Goal: Transaction & Acquisition: Book appointment/travel/reservation

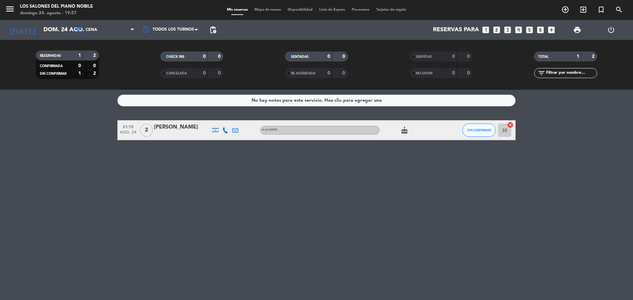
click at [496, 28] on icon "looks_two" at bounding box center [496, 30] width 9 height 9
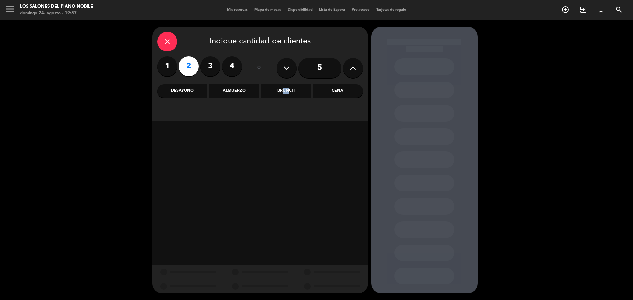
click at [281, 91] on div "Brunch" at bounding box center [286, 90] width 50 height 13
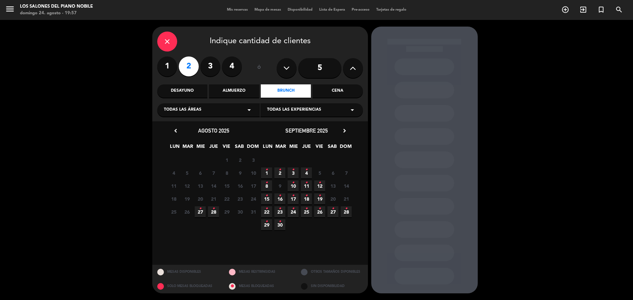
click at [165, 42] on icon "close" at bounding box center [167, 41] width 8 height 8
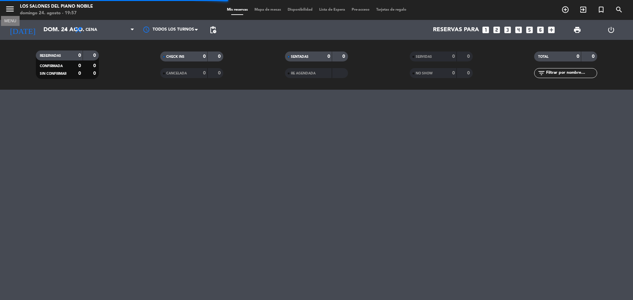
click at [7, 7] on icon "menu" at bounding box center [10, 9] width 10 height 10
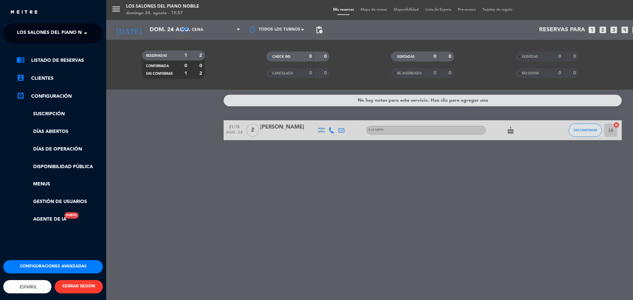
click at [52, 32] on span "Los Salones del Piano Nobile" at bounding box center [56, 33] width 79 height 14
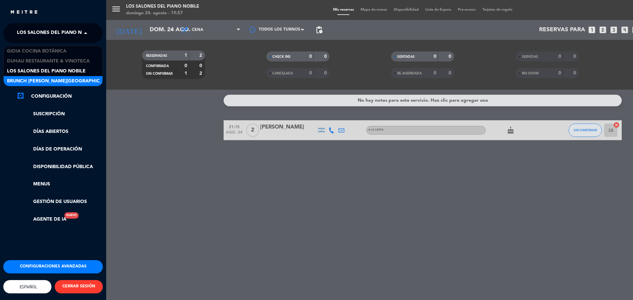
click at [132, 121] on div "menu Los Salones del Piano [PERSON_NAME] 24. [PERSON_NAME] - 19:57 Mis reservas…" at bounding box center [422, 150] width 633 height 300
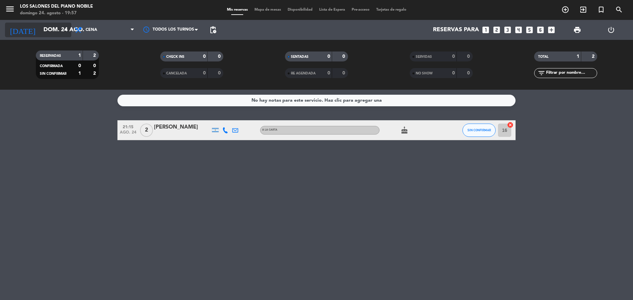
click at [44, 32] on input "dom. 24 ago." at bounding box center [78, 29] width 77 height 13
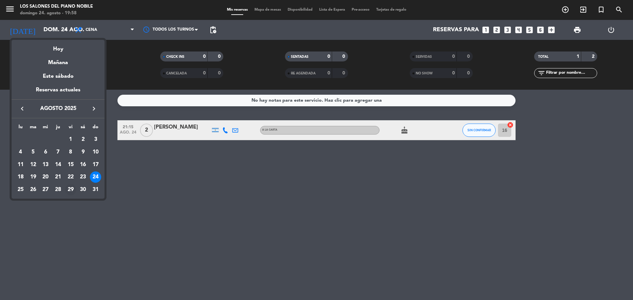
click at [70, 187] on div "29" at bounding box center [70, 189] width 11 height 11
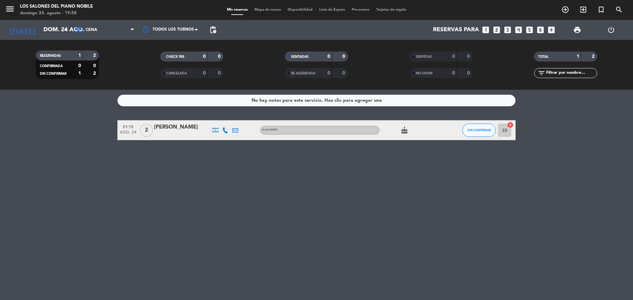
type input "vie. 29 ago."
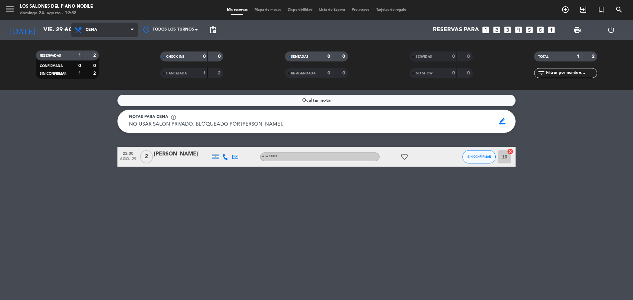
click at [105, 35] on span "Cena" at bounding box center [104, 30] width 66 height 15
click at [107, 74] on div "menu Los Salones del Piano [PERSON_NAME] 24. [PERSON_NAME] - 19:58 Mis reservas…" at bounding box center [316, 45] width 633 height 90
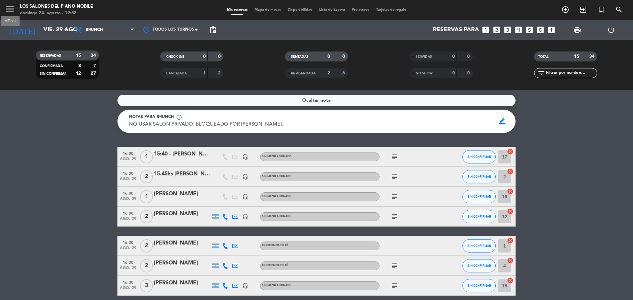
click at [9, 7] on icon "menu" at bounding box center [10, 9] width 10 height 10
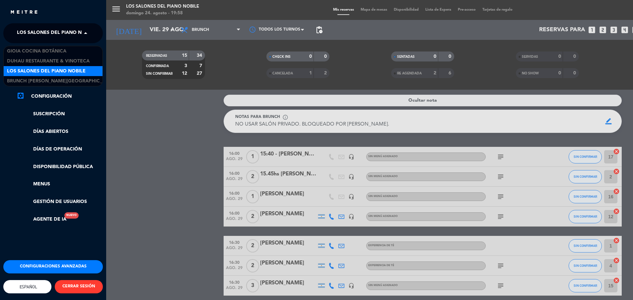
click at [30, 33] on span "Los Salones del Piano Nobile" at bounding box center [56, 33] width 79 height 14
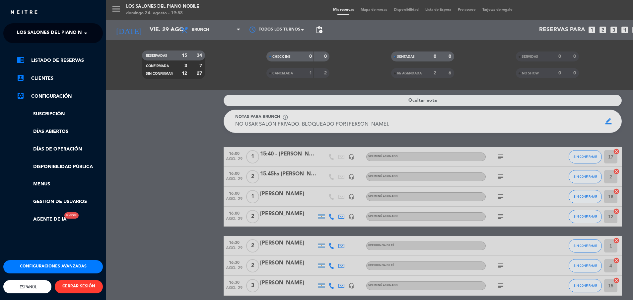
click at [133, 156] on div "menu Los Salones del Piano [PERSON_NAME] 24. [PERSON_NAME] - 19:58 Mis reservas…" at bounding box center [422, 150] width 633 height 300
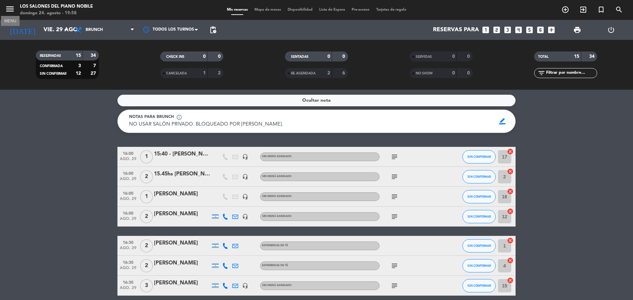
click at [11, 5] on icon "menu" at bounding box center [10, 9] width 10 height 10
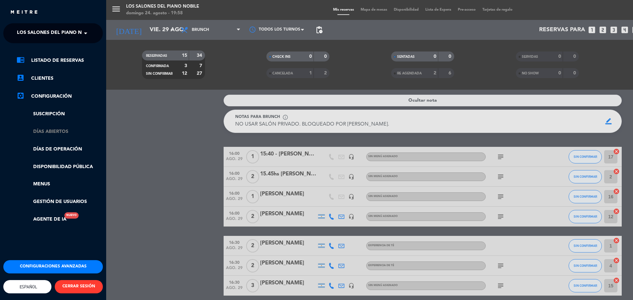
click at [56, 131] on link "Días abiertos" at bounding box center [60, 132] width 86 height 8
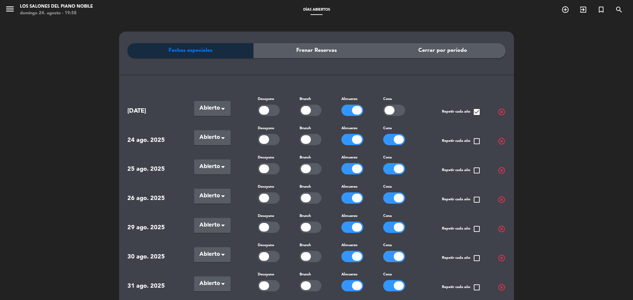
click at [312, 225] on div at bounding box center [311, 226] width 22 height 11
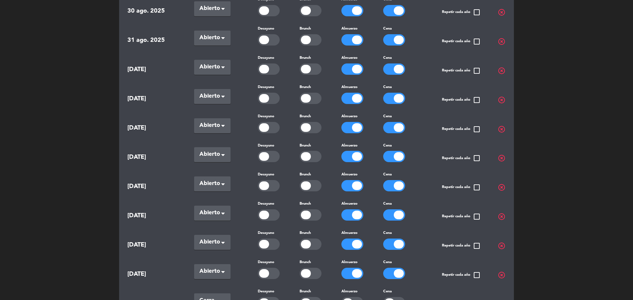
scroll to position [445, 0]
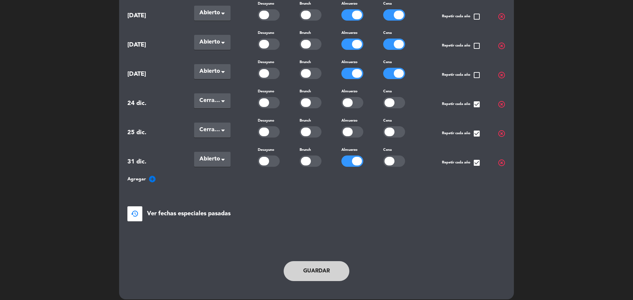
click at [304, 263] on button "Guardar" at bounding box center [317, 271] width 66 height 20
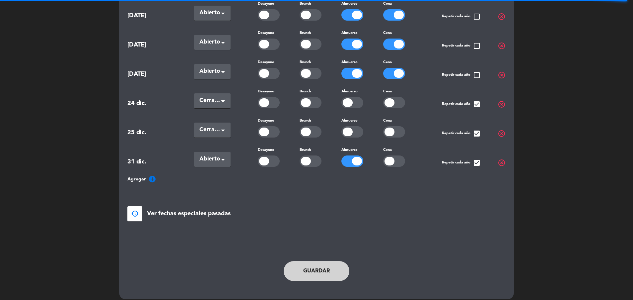
scroll to position [0, 0]
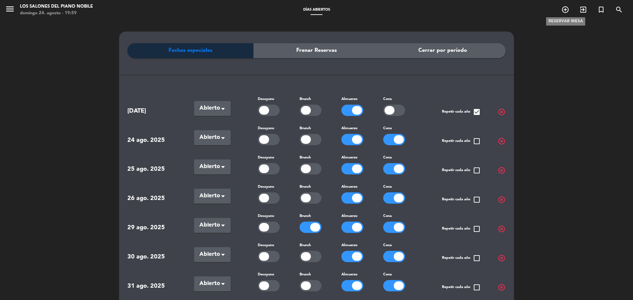
click at [561, 7] on icon "add_circle_outline" at bounding box center [565, 10] width 8 height 8
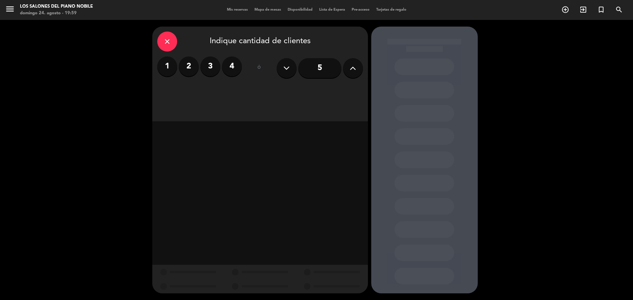
click at [184, 64] on label "2" at bounding box center [189, 66] width 20 height 20
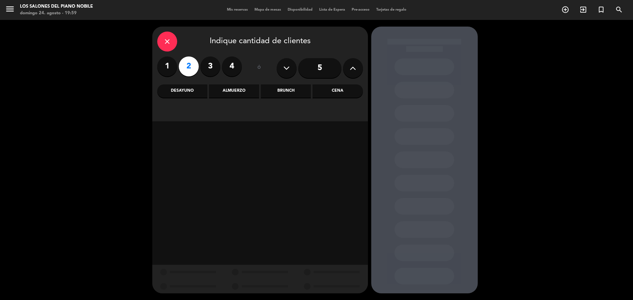
click at [289, 89] on div "Brunch" at bounding box center [286, 90] width 50 height 13
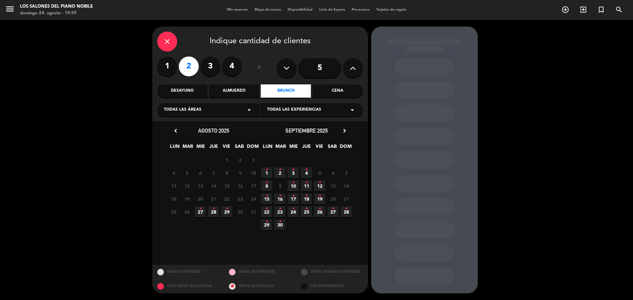
click at [227, 208] on icon "•" at bounding box center [227, 208] width 2 height 11
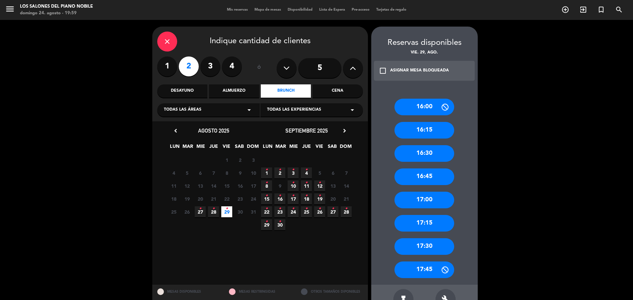
click at [405, 201] on div "17:00" at bounding box center [425, 199] width 60 height 17
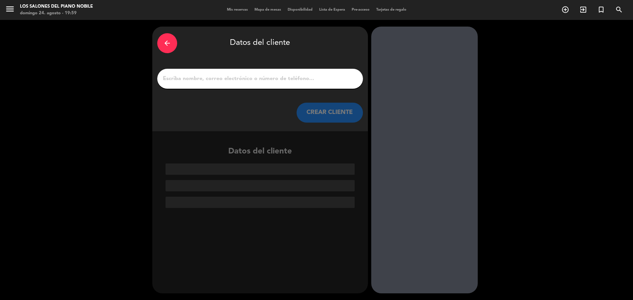
click at [262, 82] on input "1" at bounding box center [260, 78] width 196 height 9
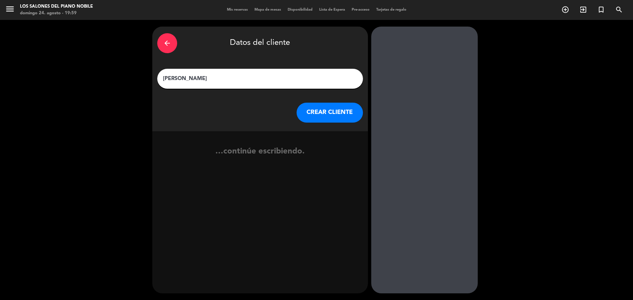
type input "[PERSON_NAME]"
click at [310, 109] on button "CREAR CLIENTE" at bounding box center [330, 113] width 66 height 20
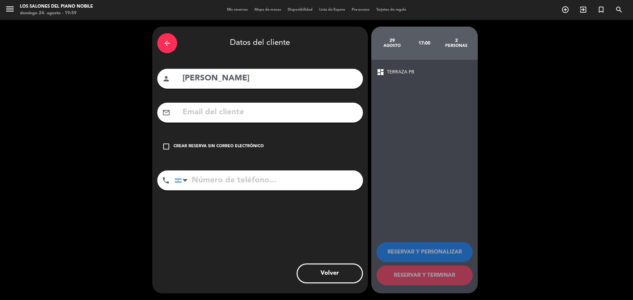
click at [207, 112] on input "text" at bounding box center [270, 113] width 176 height 14
paste input "[EMAIL_ADDRESS][DOMAIN_NAME]"
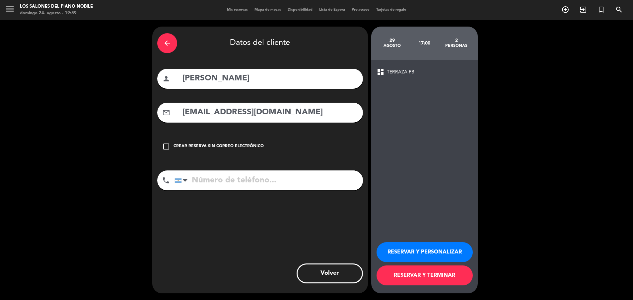
type input "[EMAIL_ADDRESS][DOMAIN_NAME]"
click at [210, 178] on input "tel" at bounding box center [269, 180] width 188 height 20
paste input "3513827390"
type input "3513827390"
click at [412, 274] on button "RESERVAR Y TERMINAR" at bounding box center [425, 275] width 96 height 20
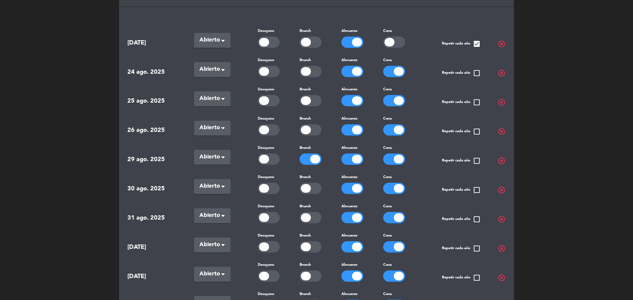
scroll to position [90, 0]
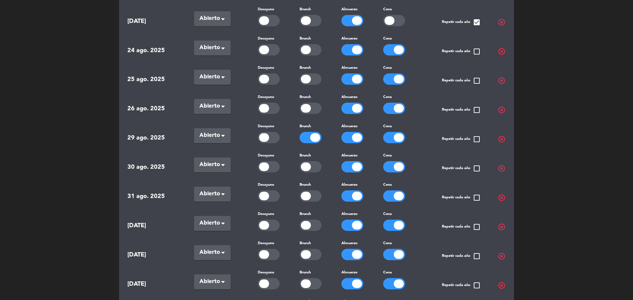
click at [310, 133] on div at bounding box center [311, 137] width 22 height 11
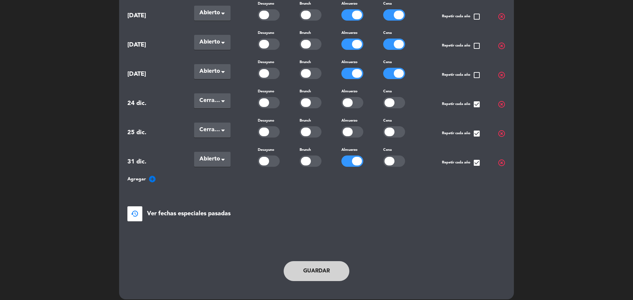
click at [304, 261] on button "Guardar" at bounding box center [317, 271] width 66 height 20
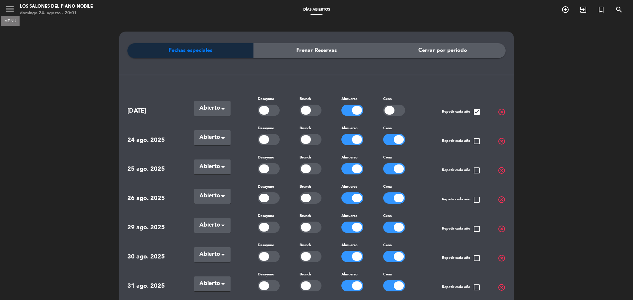
click at [7, 9] on icon "menu" at bounding box center [10, 9] width 10 height 10
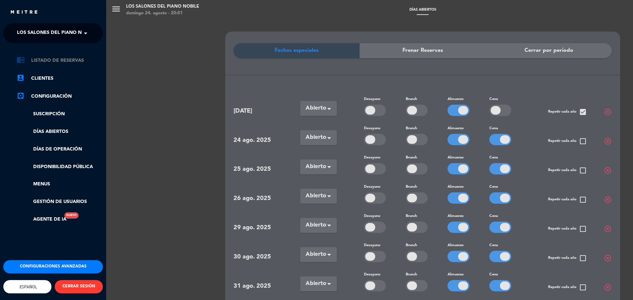
click at [42, 60] on link "chrome_reader_mode Listado de Reservas" at bounding box center [60, 60] width 86 height 8
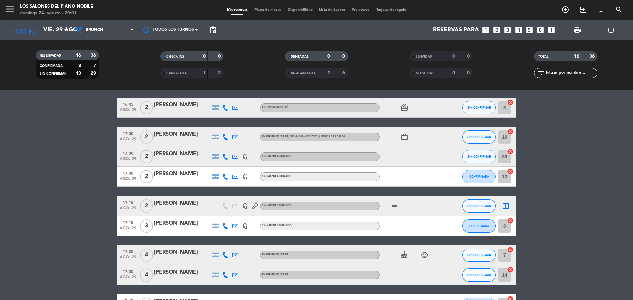
scroll to position [209, 0]
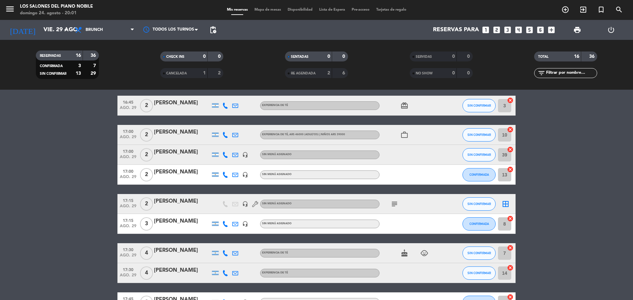
click at [245, 155] on icon "headset_mic" at bounding box center [245, 155] width 6 height 6
click at [49, 27] on input "vie. 29 ago." at bounding box center [78, 29] width 77 height 13
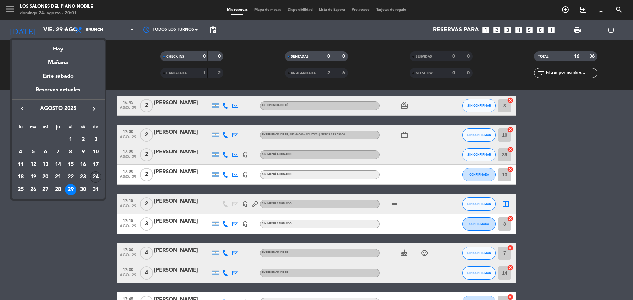
click at [95, 177] on div "24" at bounding box center [95, 176] width 11 height 11
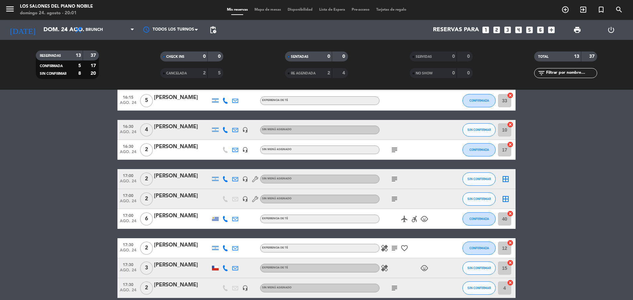
scroll to position [150, 0]
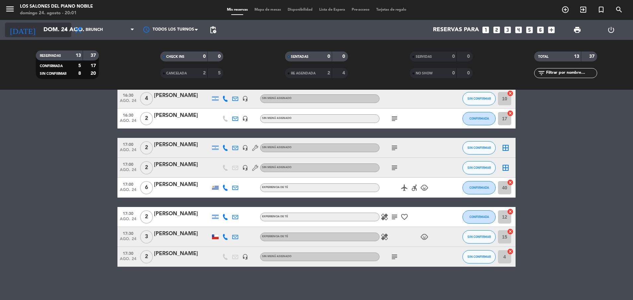
click at [61, 29] on input "dom. 24 ago." at bounding box center [78, 29] width 77 height 13
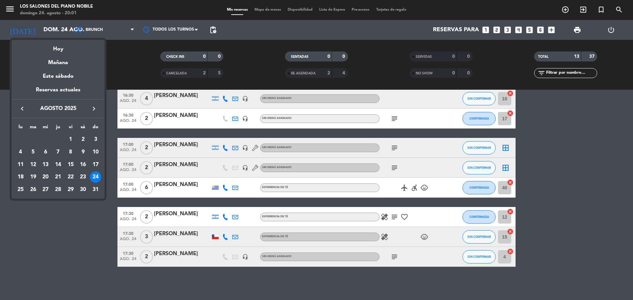
click at [95, 107] on icon "keyboard_arrow_right" at bounding box center [94, 109] width 8 height 8
click at [81, 151] on div "6" at bounding box center [82, 151] width 11 height 11
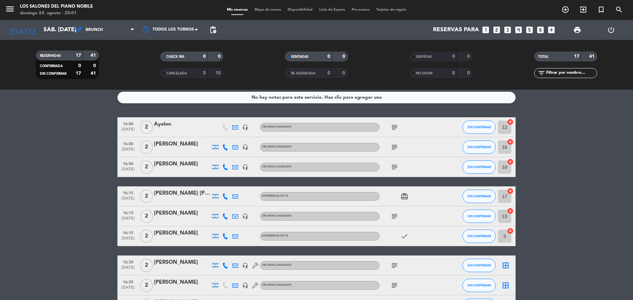
scroll to position [0, 0]
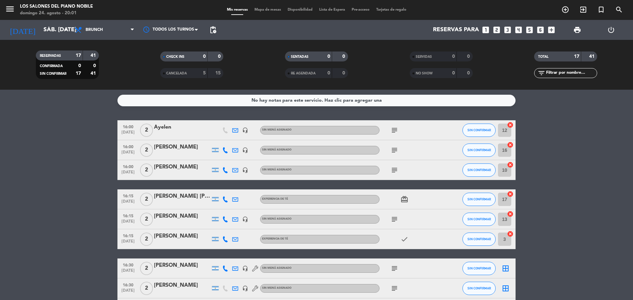
click at [247, 267] on icon "headset_mic" at bounding box center [245, 268] width 6 height 6
click at [47, 29] on input "sáb. [DATE]" at bounding box center [78, 29] width 77 height 13
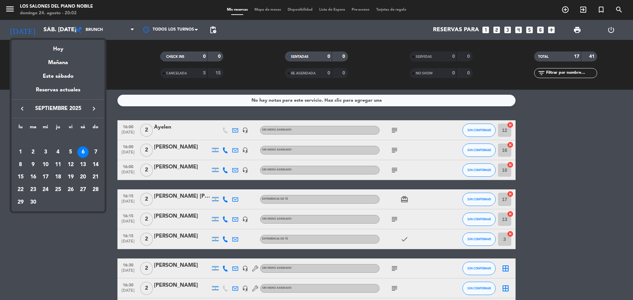
click at [21, 107] on icon "keyboard_arrow_left" at bounding box center [22, 109] width 8 height 8
click at [93, 178] on div "24" at bounding box center [95, 176] width 11 height 11
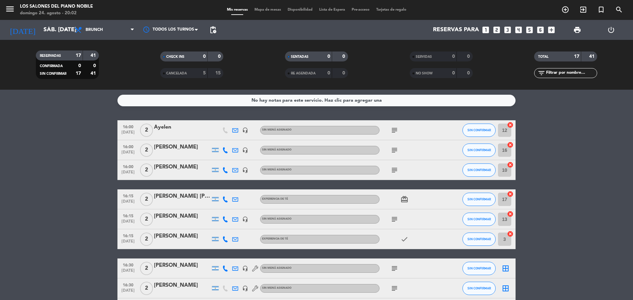
type input "dom. 24 ago."
